Goal: Task Accomplishment & Management: Use online tool/utility

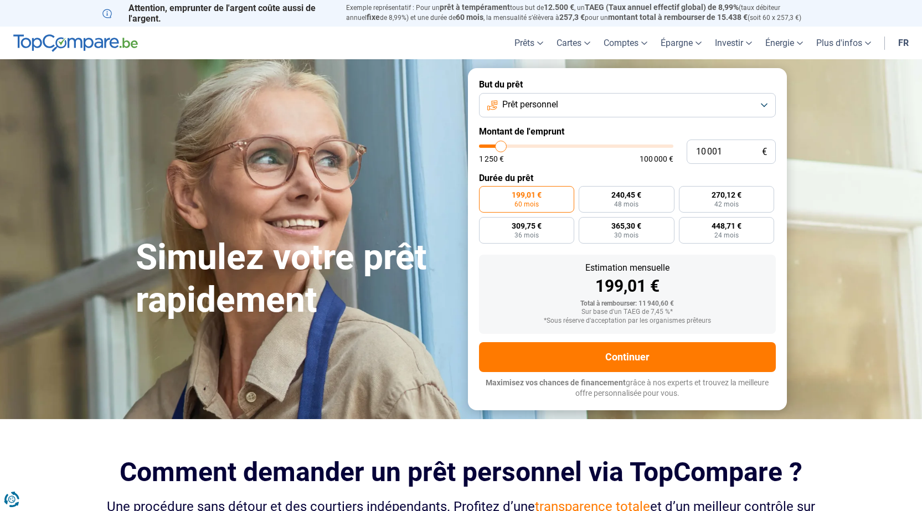
click at [737, 101] on button "Prêt personnel" at bounding box center [627, 105] width 297 height 24
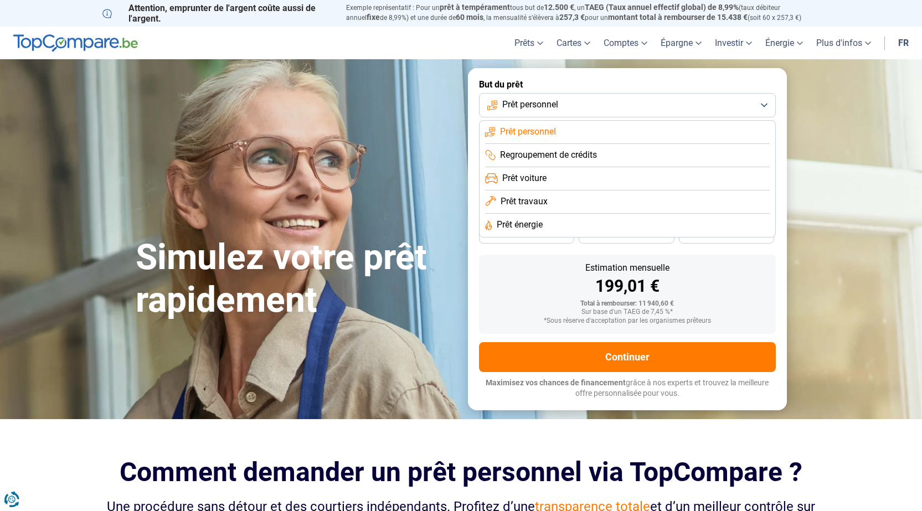
click at [534, 128] on span "Prêt personnel" at bounding box center [528, 132] width 56 height 12
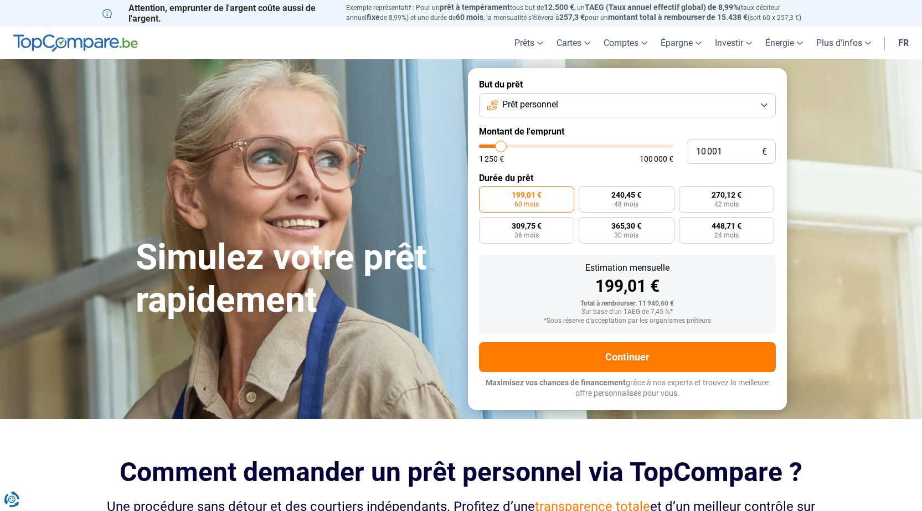
type input "9 500"
type input "9500"
type input "9 750"
type input "9750"
type input "10 000"
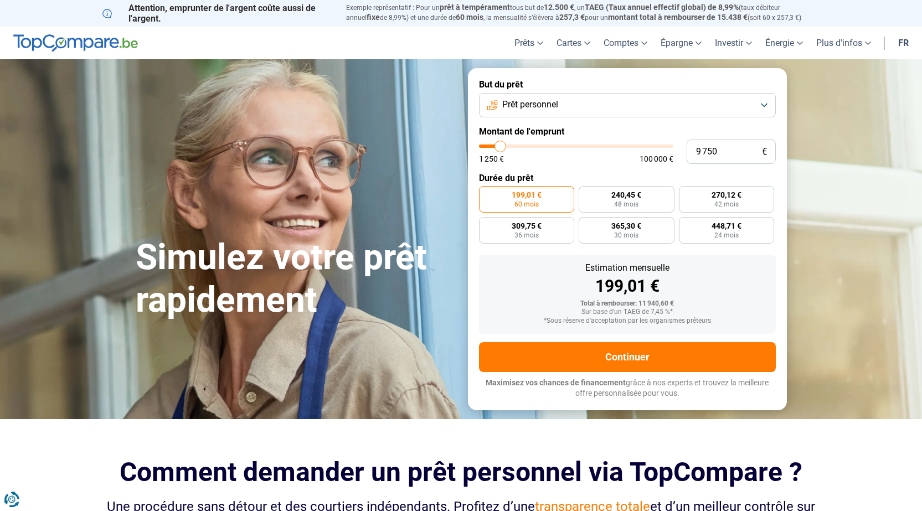
type input "10000"
type input "10 250"
type input "10250"
type input "10 500"
type input "10500"
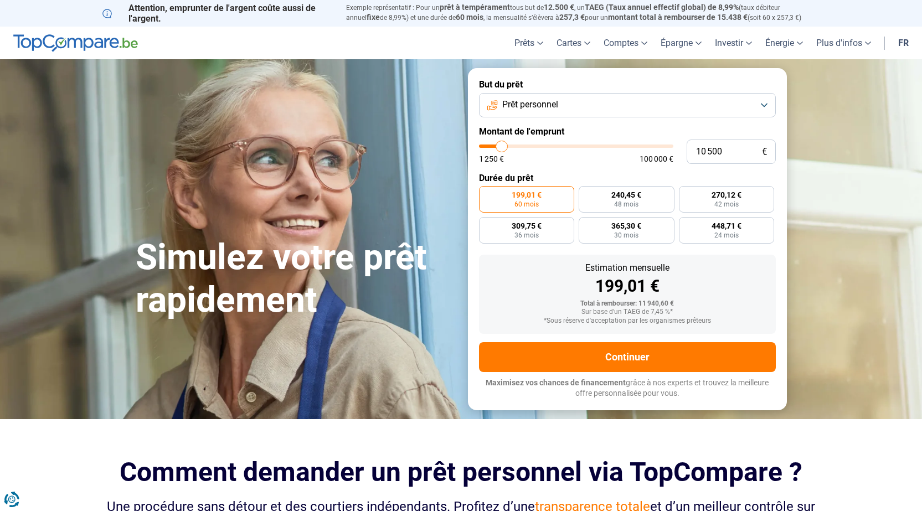
type input "11 000"
type input "11000"
type input "11 750"
type input "11750"
type input "12 750"
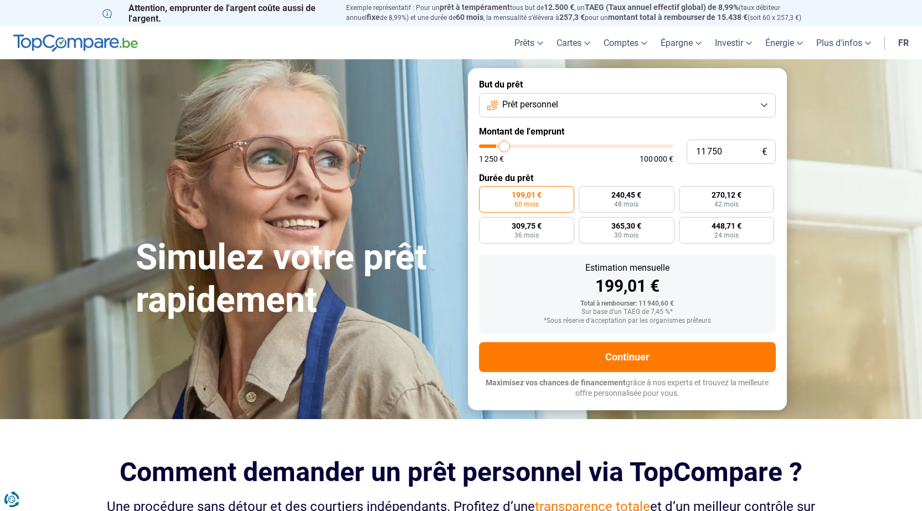
type input "12750"
type input "13 500"
type input "13500"
type input "14 000"
type input "14000"
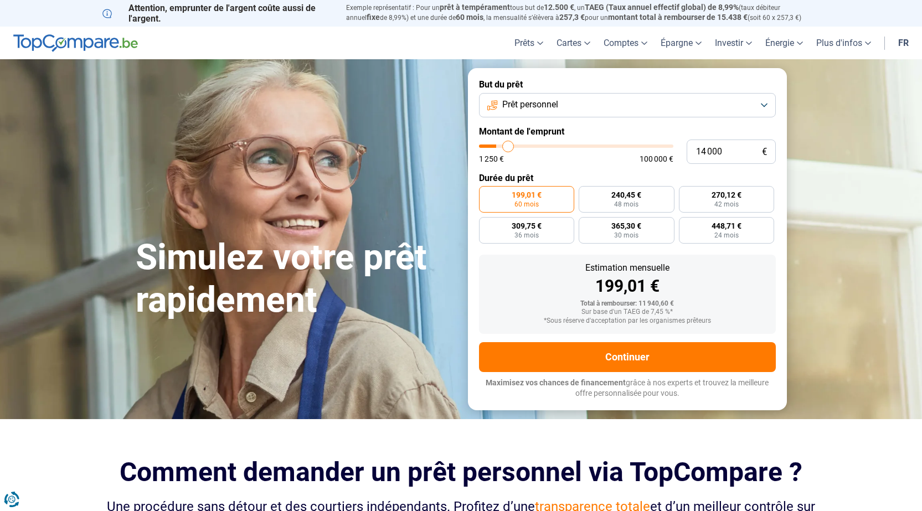
type input "14 250"
type input "14250"
type input "14 500"
type input "14500"
type input "14 750"
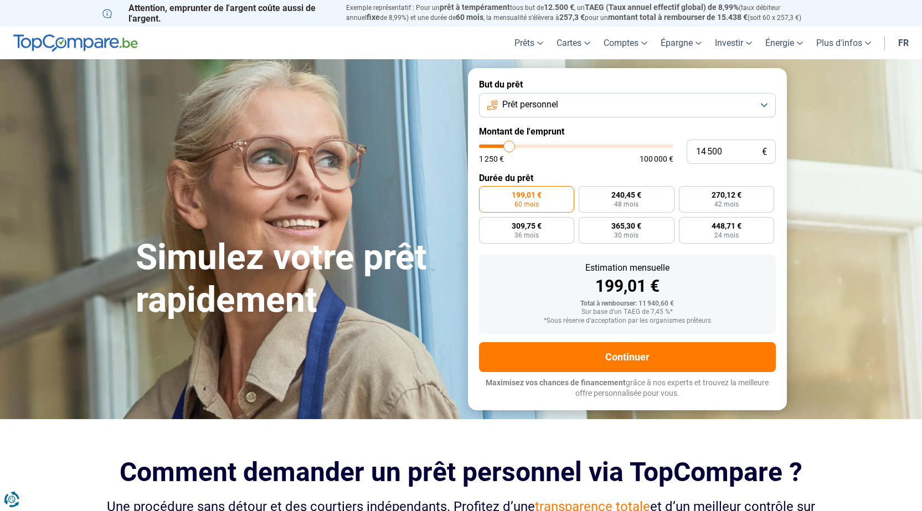
type input "14750"
type input "15 000"
type input "15000"
type input "15 500"
type input "15500"
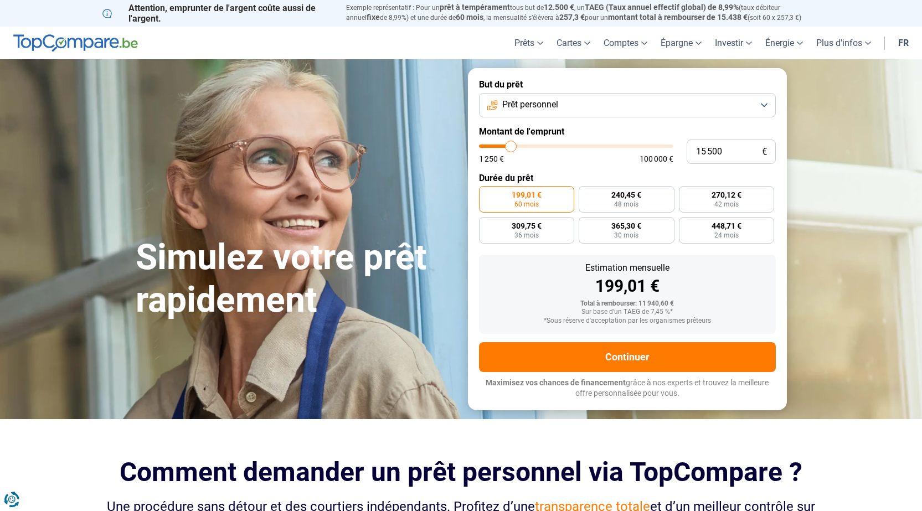
type input "15 750"
type input "15750"
type input "16 000"
type input "16000"
type input "16 250"
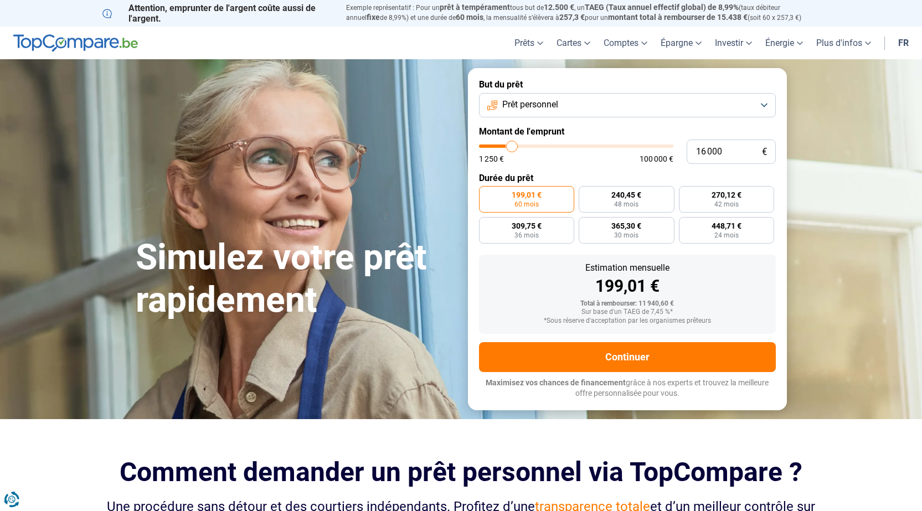
type input "16250"
type input "16 500"
type input "16500"
type input "17 000"
type input "17000"
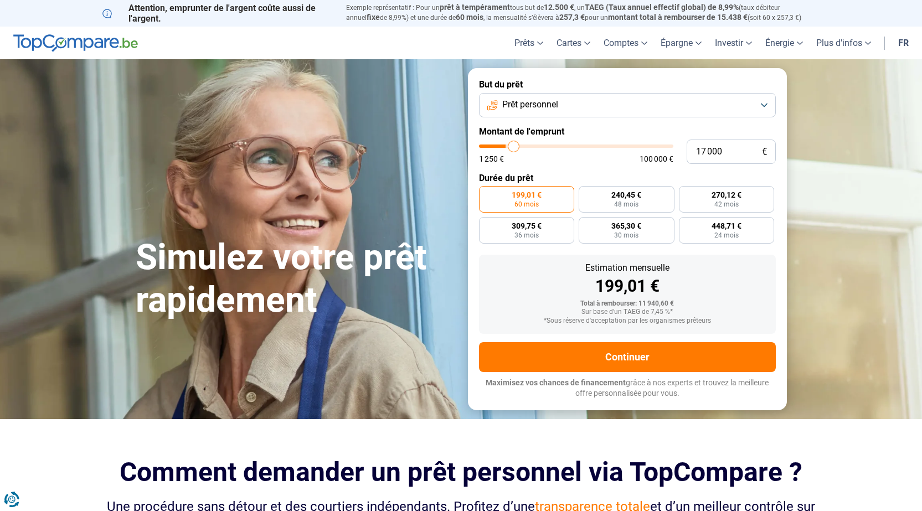
type input "17 500"
type input "17500"
type input "17 750"
type input "17750"
type input "18 000"
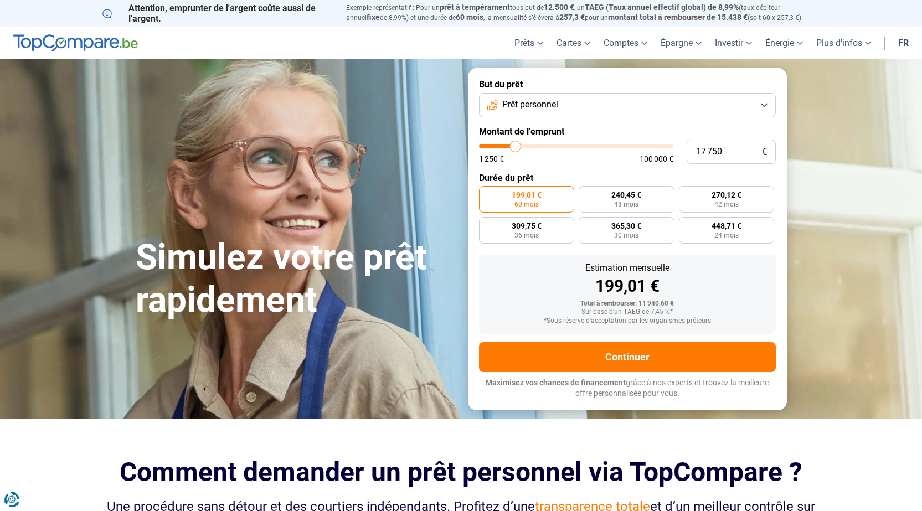
type input "18000"
type input "17 500"
type input "17500"
type input "17 250"
type input "17250"
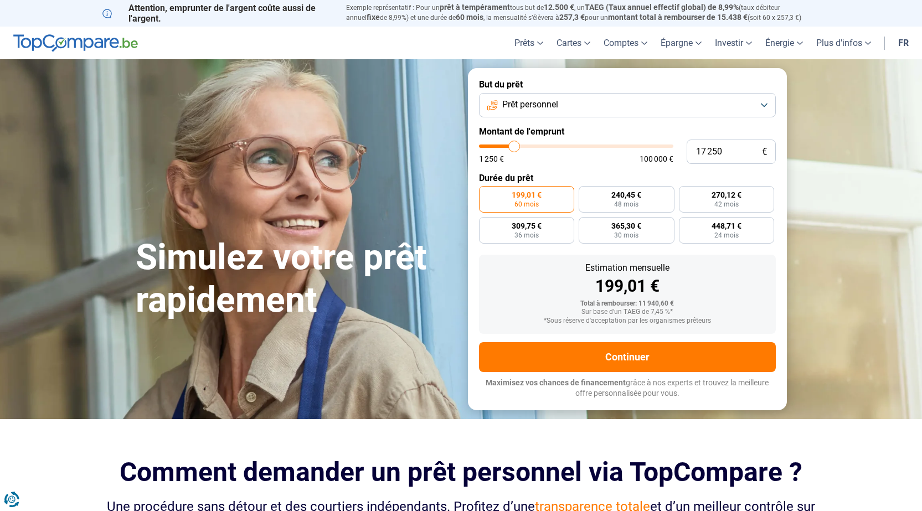
type input "17 000"
type input "17000"
type input "16 500"
type input "16500"
type input "16 250"
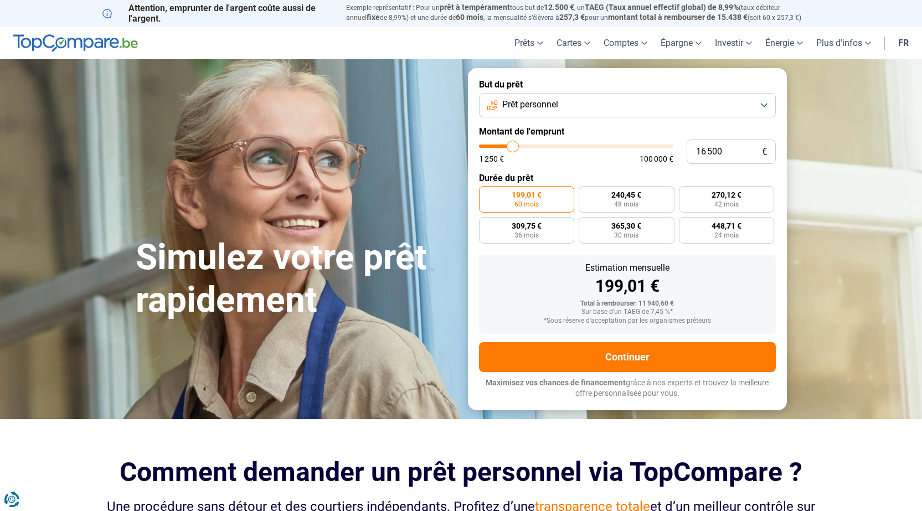
type input "16250"
type input "16 000"
type input "16000"
type input "15 750"
type input "15750"
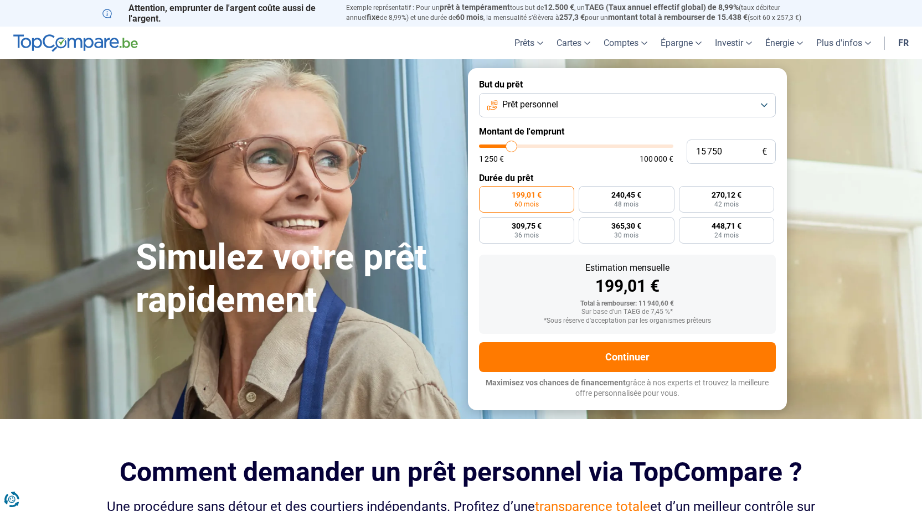
type input "15 500"
type input "15500"
type input "14 750"
type input "14750"
type input "14 500"
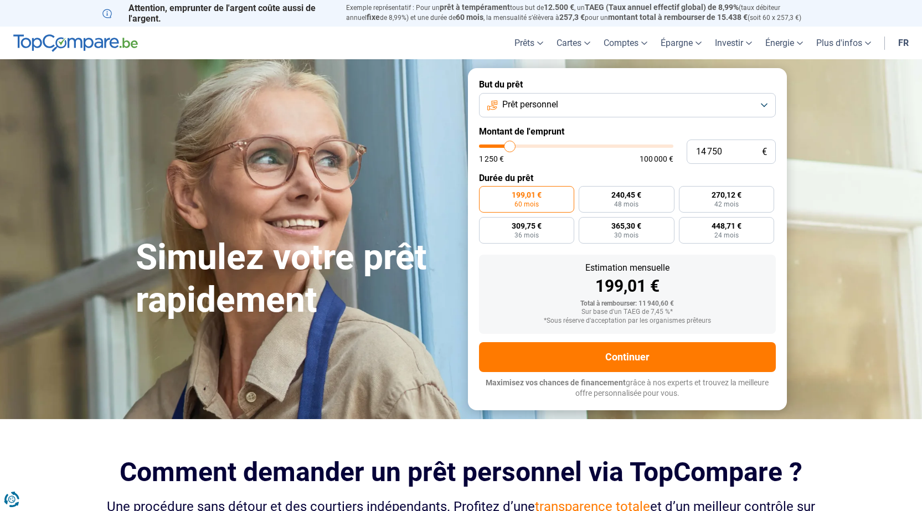
type input "14500"
type input "14 000"
type input "14000"
type input "13 500"
type input "13500"
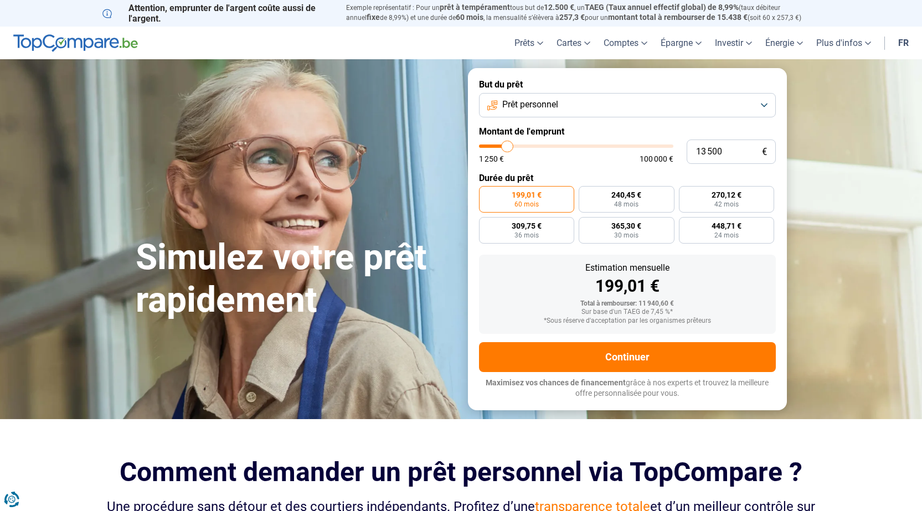
type input "13 250"
type input "13250"
type input "13 000"
type input "13000"
type input "12 500"
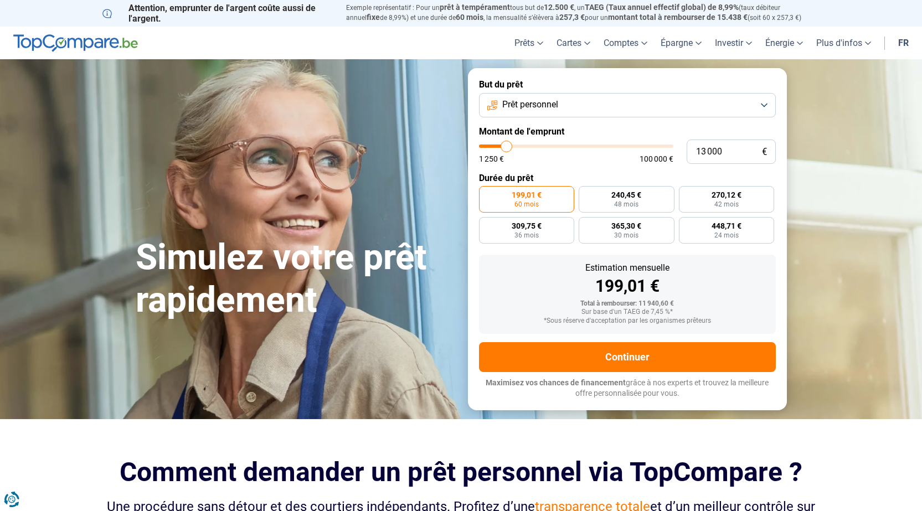
type input "12500"
type input "12 000"
type input "12000"
type input "11 500"
type input "11500"
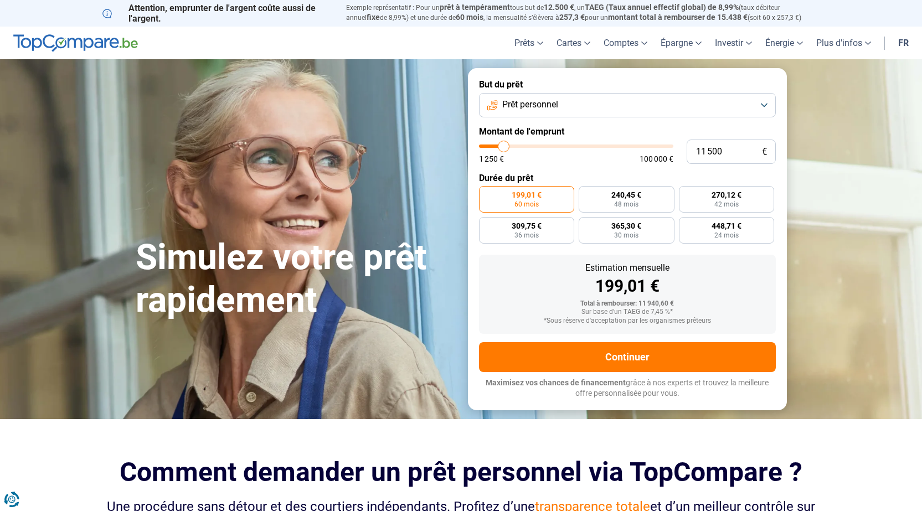
type input "11 250"
type input "11250"
type input "11 000"
type input "11000"
type input "10 500"
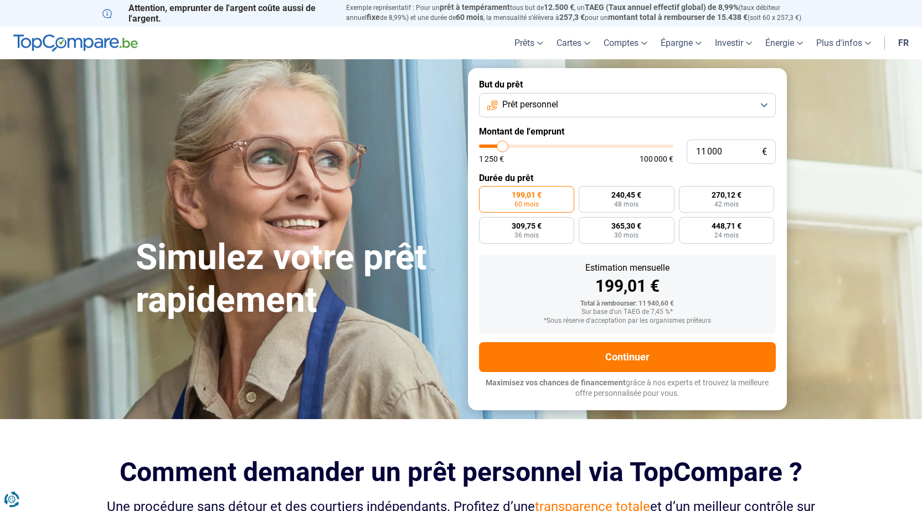
type input "10500"
type input "10 000"
type input "10000"
type input "9 750"
type input "9750"
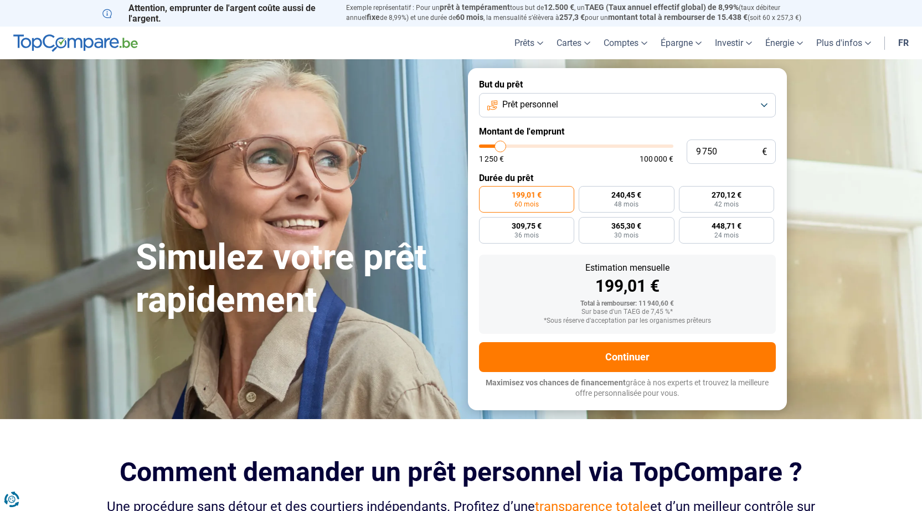
type input "9 500"
type input "9500"
type input "8 750"
type input "8750"
type input "8 500"
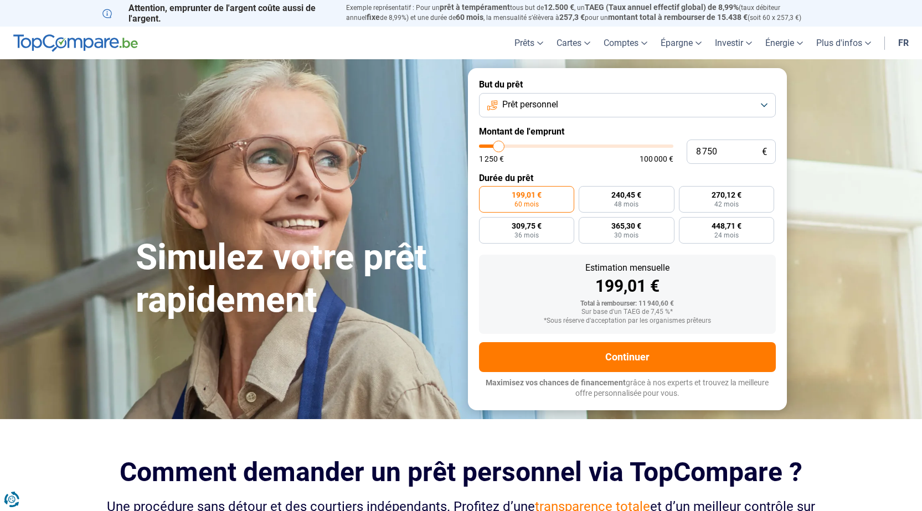
type input "8500"
type input "8 250"
type input "8250"
type input "7 250"
type input "7250"
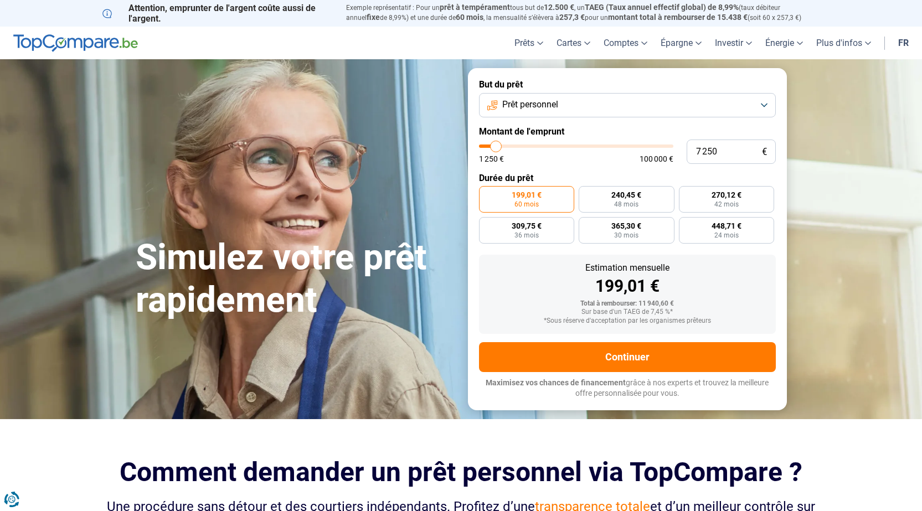
type input "5 750"
type input "5750"
type input "4 500"
type input "4500"
type input "3 000"
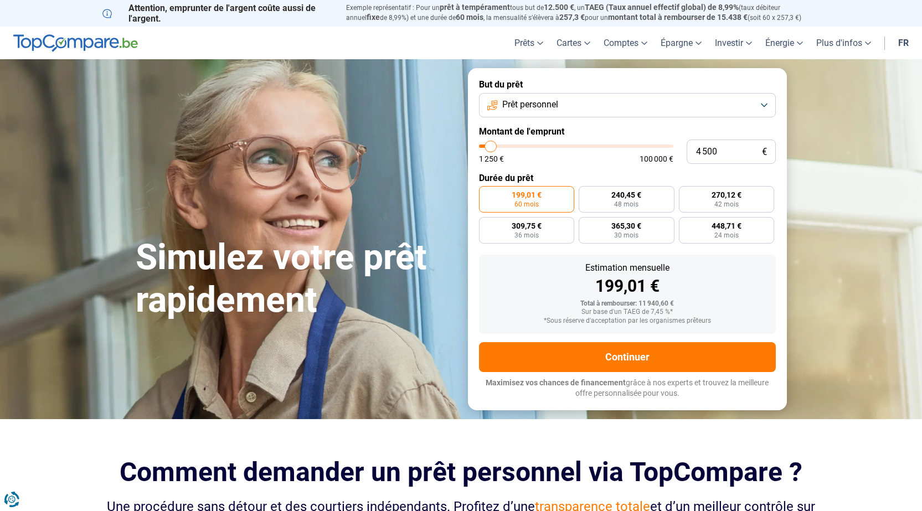
type input "3000"
type input "2 750"
type input "2750"
type input "2 250"
type input "2250"
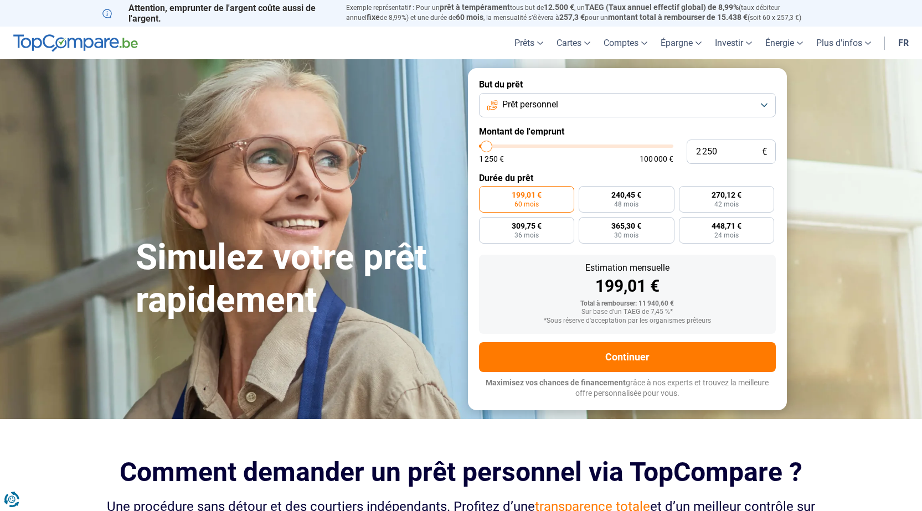
type input "1 250"
drag, startPoint x: 500, startPoint y: 147, endPoint x: 477, endPoint y: 146, distance: 22.7
type input "1250"
click at [479, 146] on input "range" at bounding box center [576, 146] width 194 height 3
radio input "true"
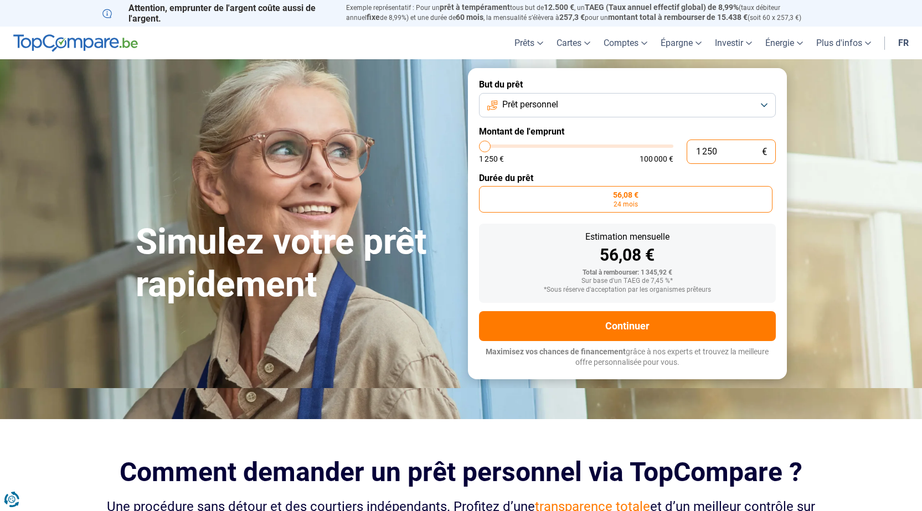
click at [730, 152] on input "1 250" at bounding box center [731, 152] width 89 height 24
type input "125"
type input "1250"
type input "12"
type input "1250"
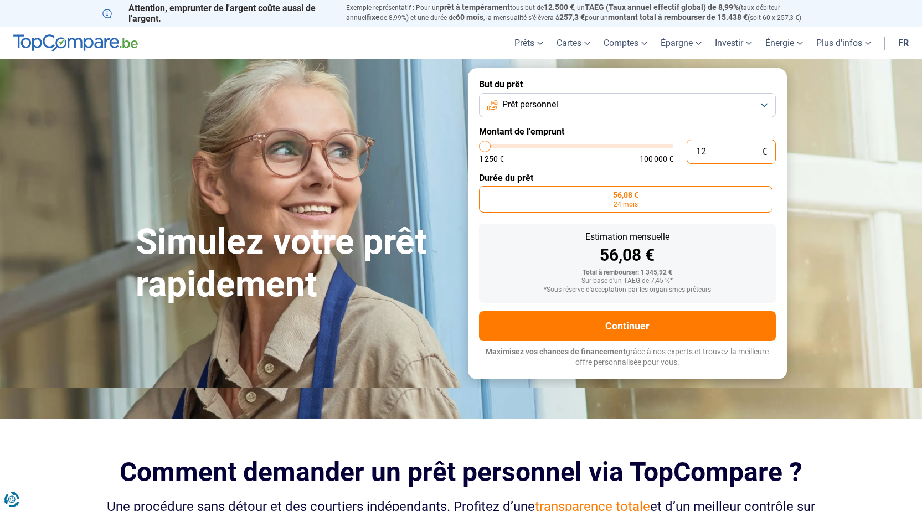
type input "1"
type input "1250"
type input "0"
type input "1250"
type input "3"
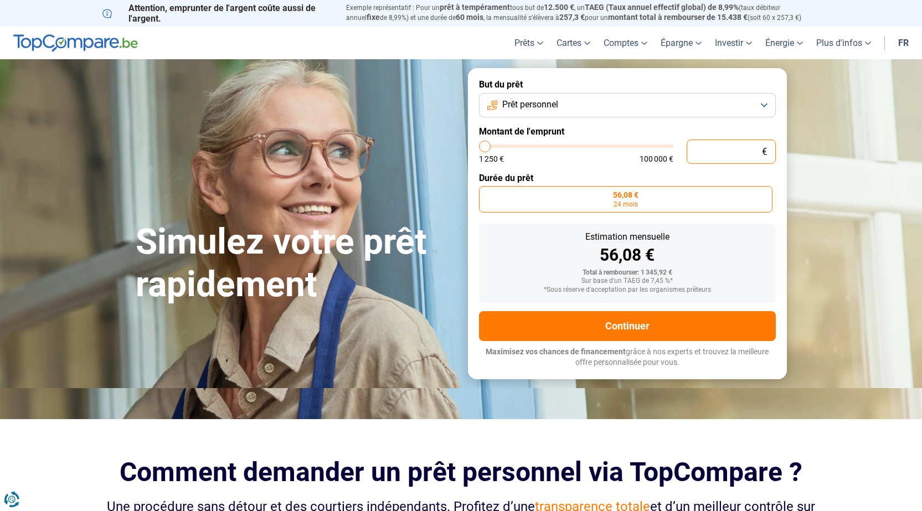
type input "1250"
type input "30"
type input "1250"
type input "300"
type input "1250"
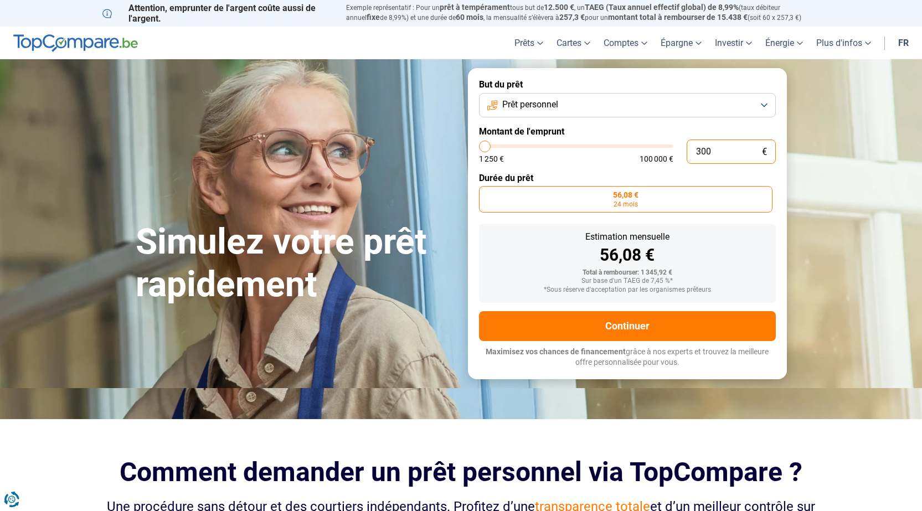
type input "3 000"
type input "3000"
type input "3 000"
radio input "false"
click at [750, 220] on form "But du prêt Prêt personnel Montant de l'emprunt 3 000 € 1 250 € 100 000 € Durée…" at bounding box center [627, 223] width 319 height 311
